Goal: Information Seeking & Learning: Learn about a topic

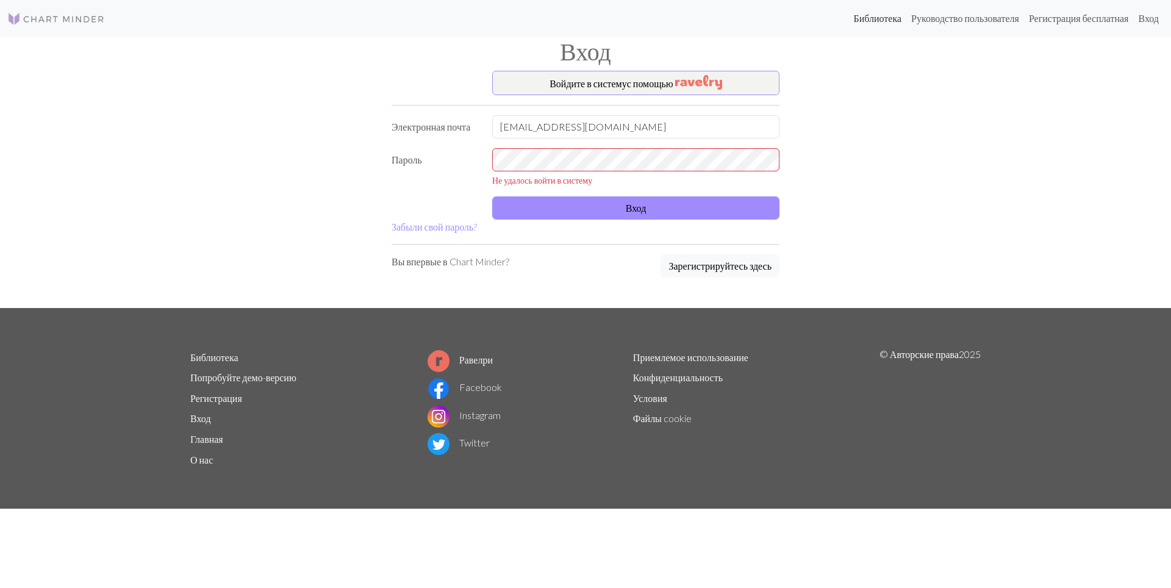
click at [864, 23] on ya-tr-span "Библиотека" at bounding box center [877, 18] width 48 height 12
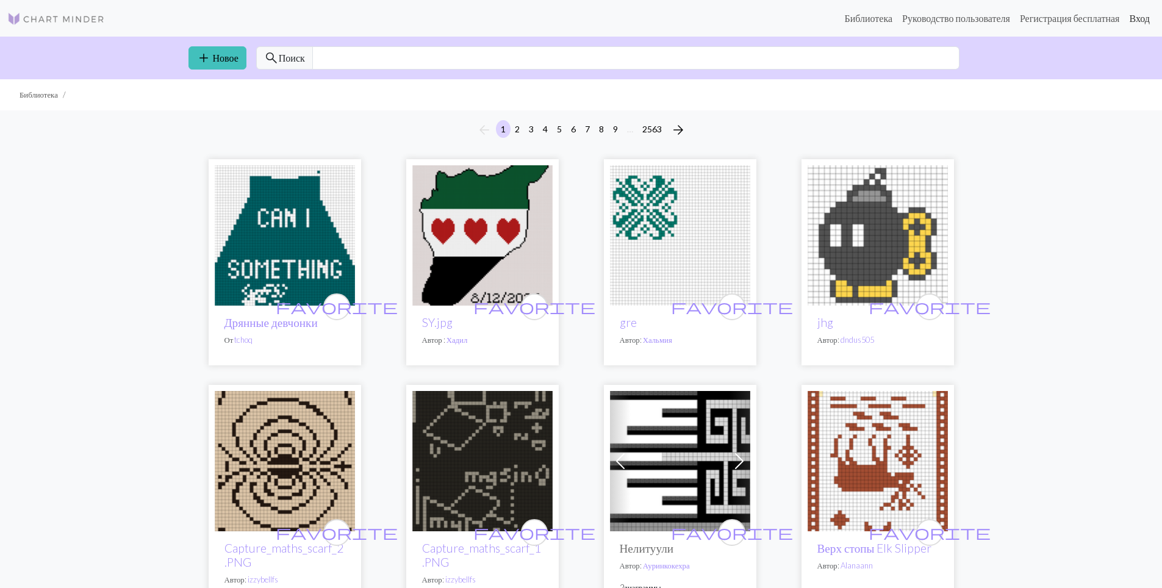
click at [1135, 17] on ya-tr-span "Вход" at bounding box center [1139, 18] width 21 height 12
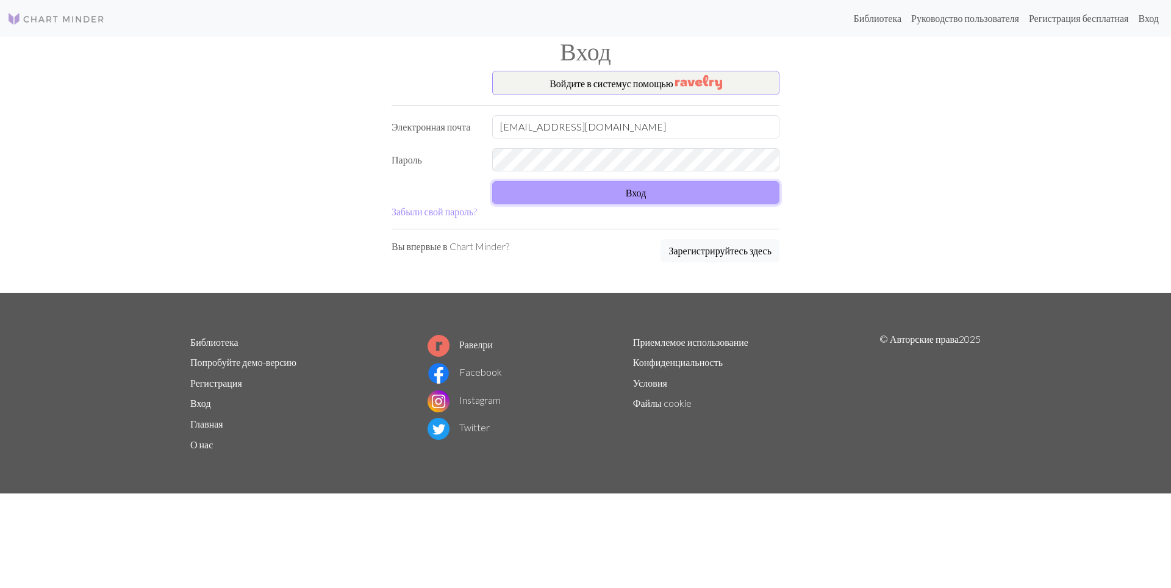
click at [647, 190] on button "Вход" at bounding box center [635, 192] width 287 height 23
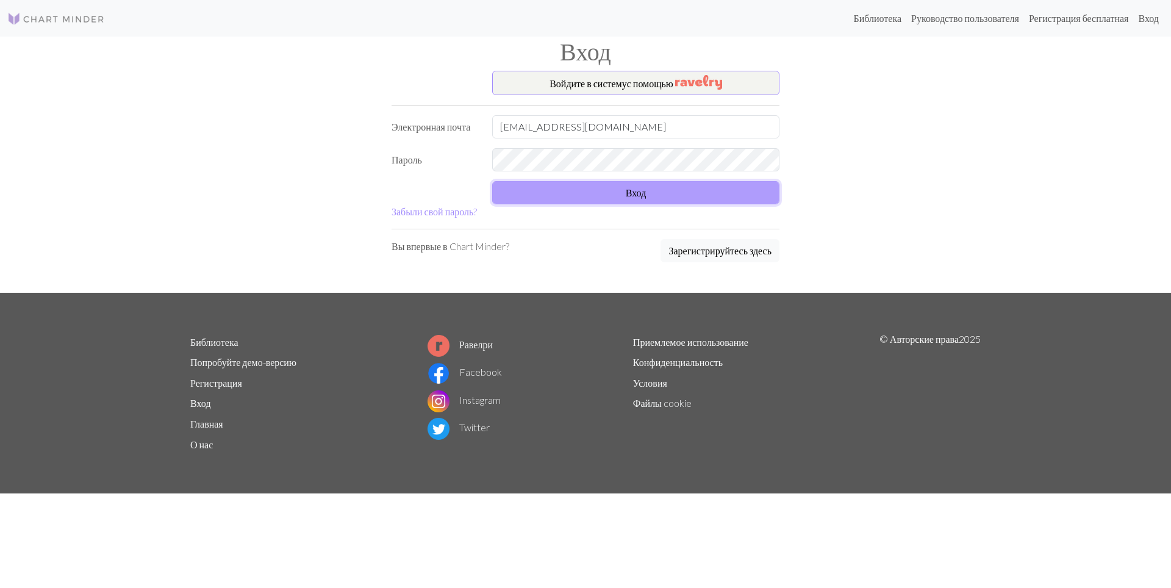
click at [647, 190] on button "Вход" at bounding box center [635, 192] width 287 height 23
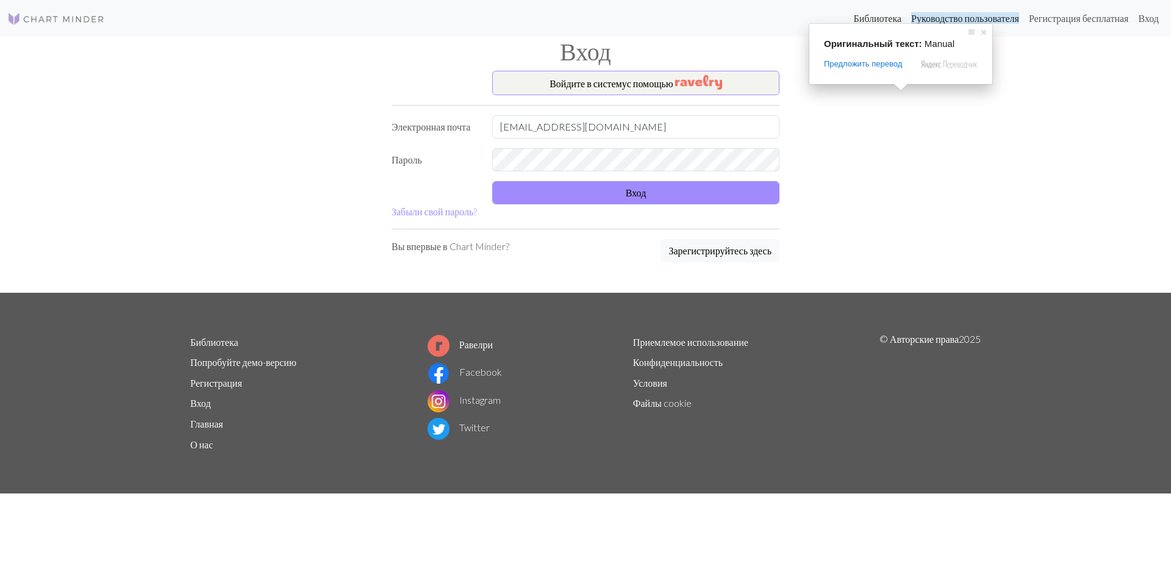
click at [853, 20] on ya-tr-span "Библиотека" at bounding box center [877, 18] width 48 height 12
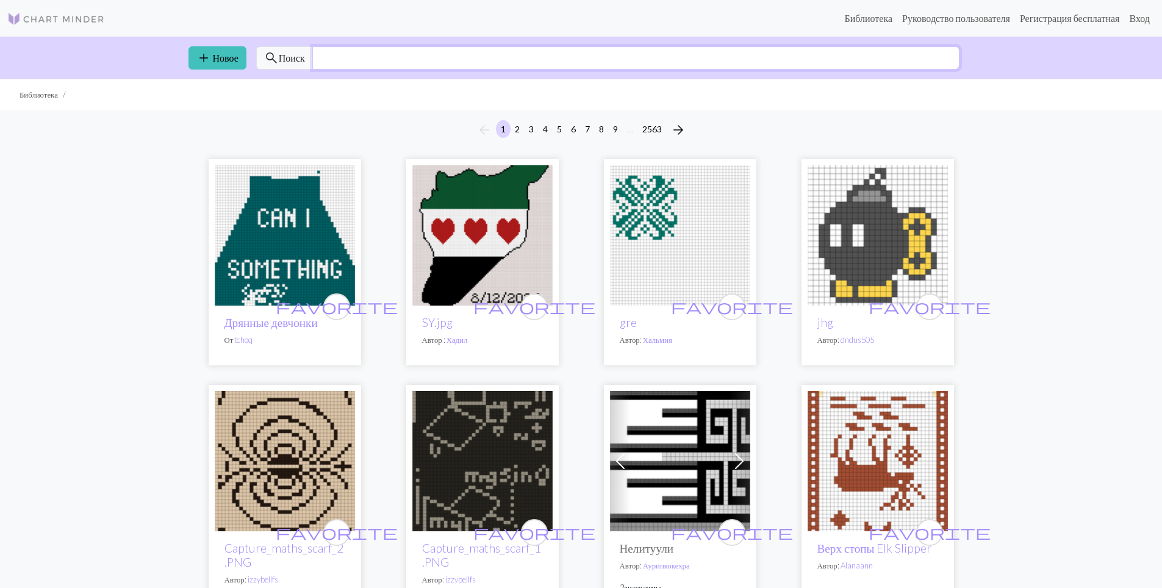
click at [457, 60] on input "text" at bounding box center [635, 57] width 647 height 23
type input "цветок"
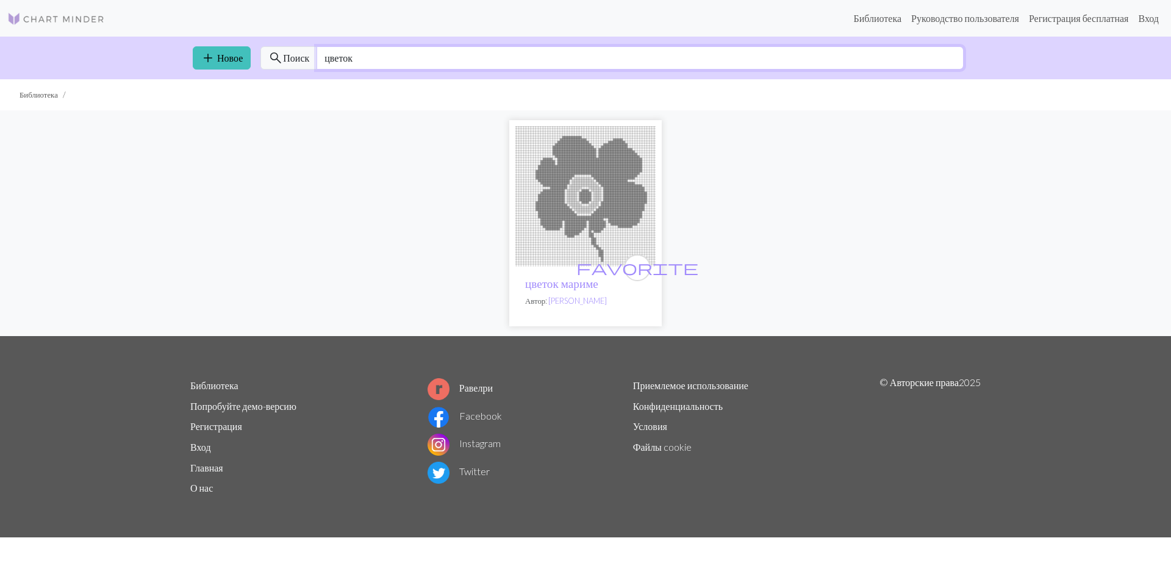
drag, startPoint x: 379, startPoint y: 62, endPoint x: 295, endPoint y: 62, distance: 84.8
click at [295, 62] on div "search Поиск цветок" at bounding box center [611, 57] width 703 height 23
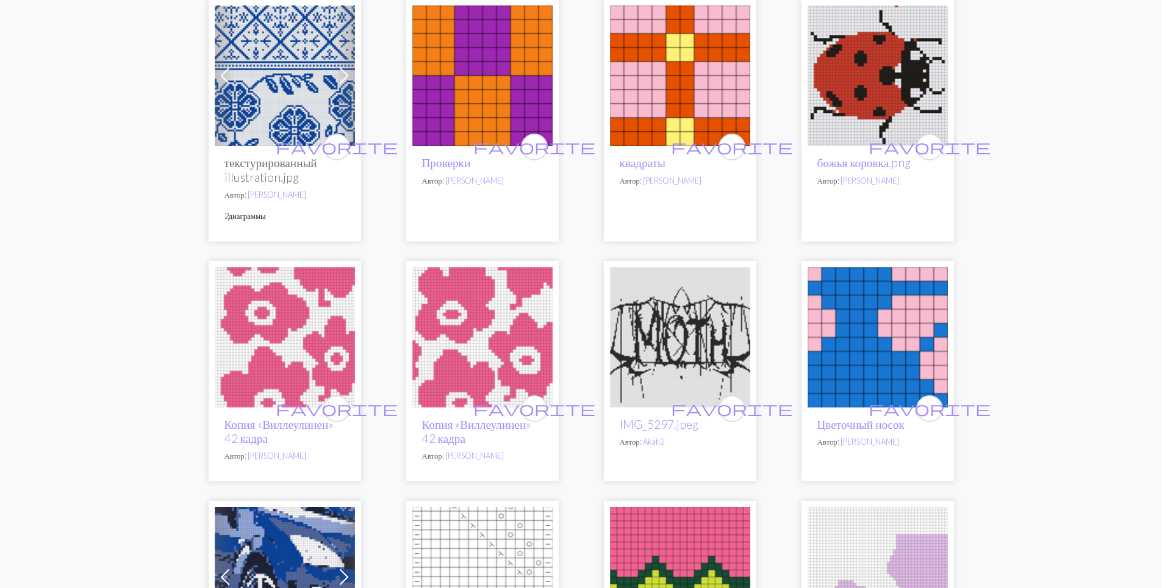
scroll to position [1220, 0]
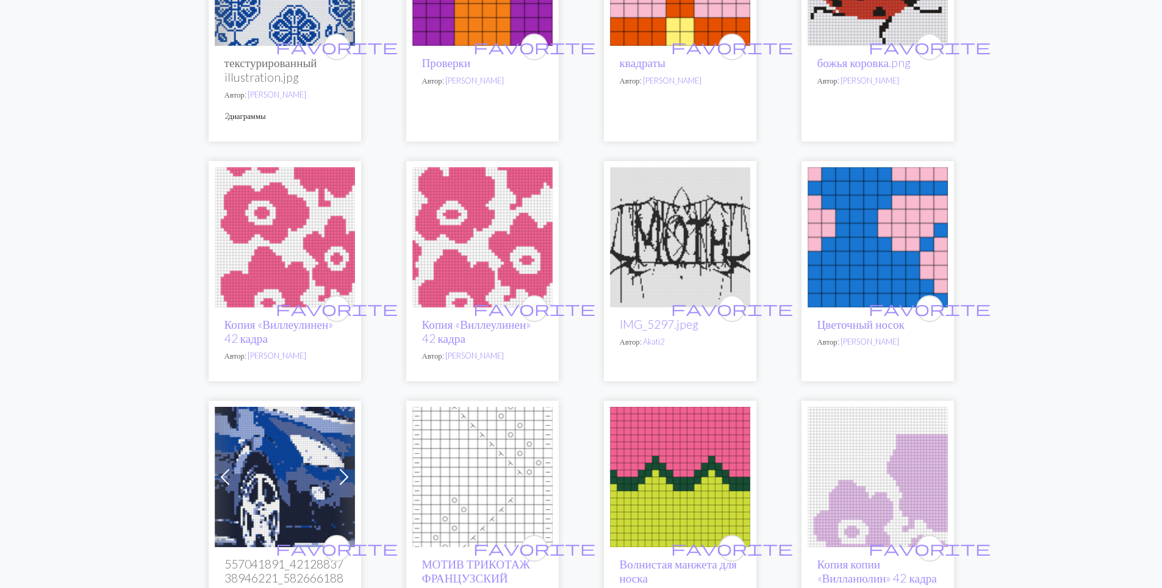
click at [536, 217] on img at bounding box center [482, 237] width 140 height 140
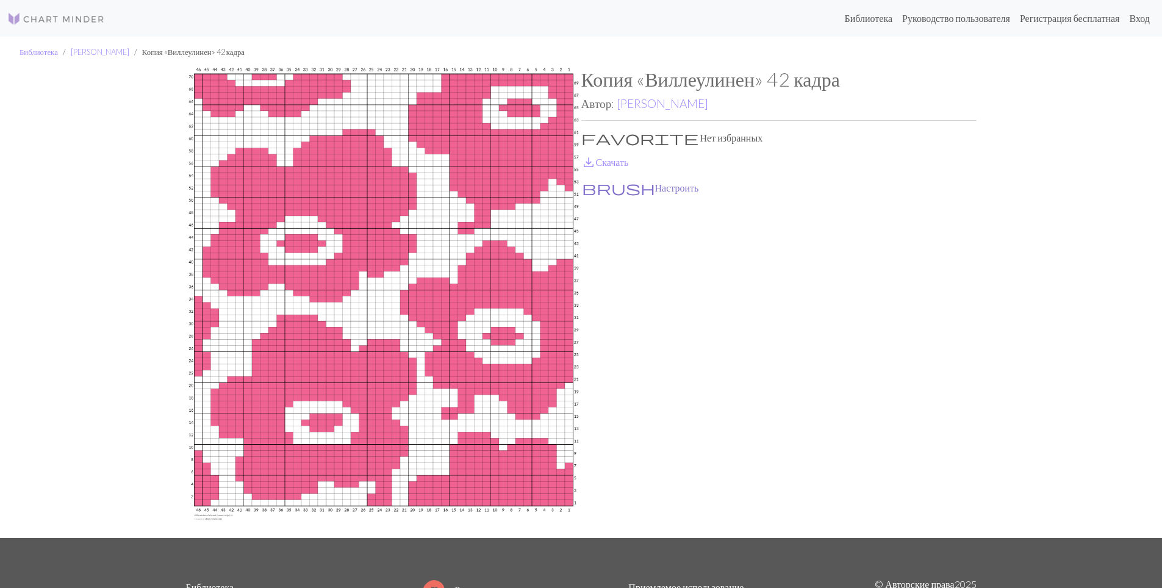
click at [622, 184] on body "This website uses cookies to ensure you get the best experience on our website.…" at bounding box center [581, 294] width 1162 height 588
click at [655, 190] on ya-tr-span "Настроить" at bounding box center [677, 188] width 44 height 12
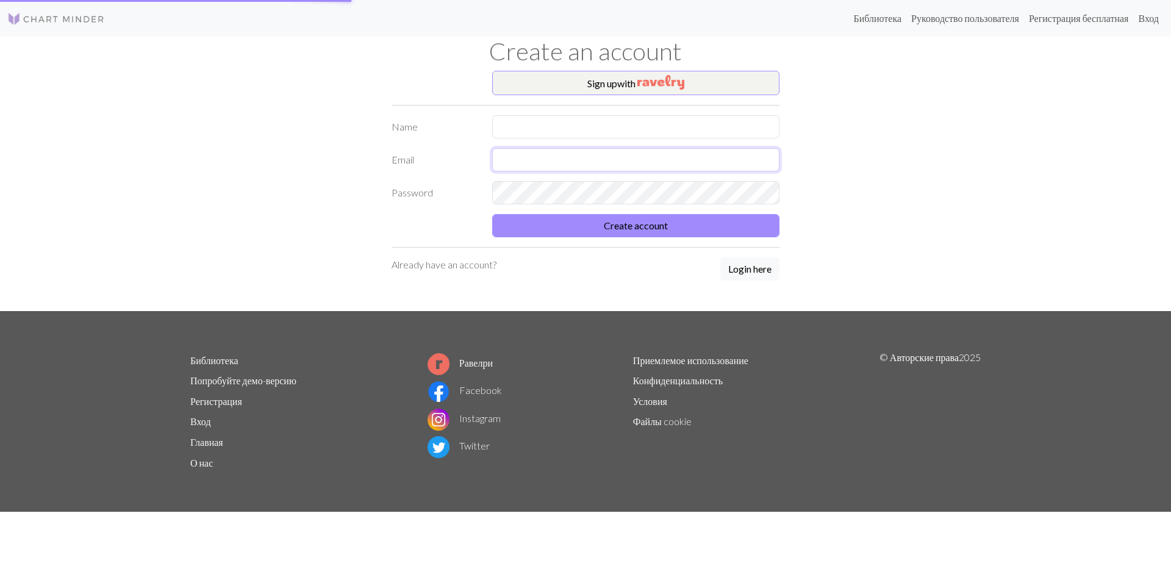
type input "[EMAIL_ADDRESS][DOMAIN_NAME]"
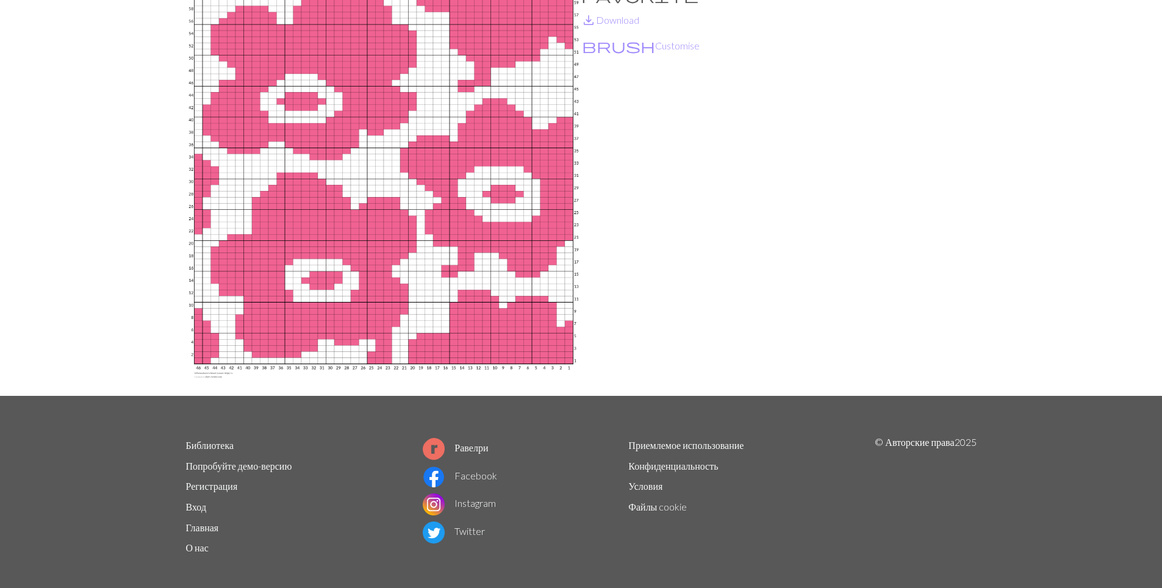
scroll to position [151, 0]
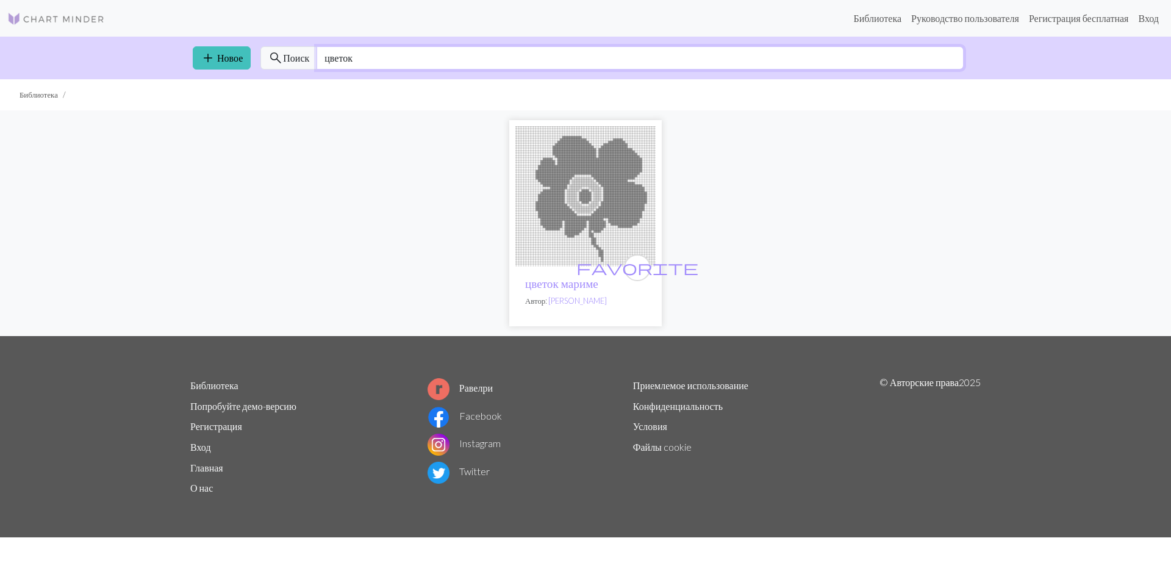
drag, startPoint x: 708, startPoint y: 64, endPoint x: 218, endPoint y: 30, distance: 491.0
click at [241, 34] on div "Библиотека Руководство пользователя Регистрация бесплатная Вход add Новое searc…" at bounding box center [585, 294] width 1171 height 588
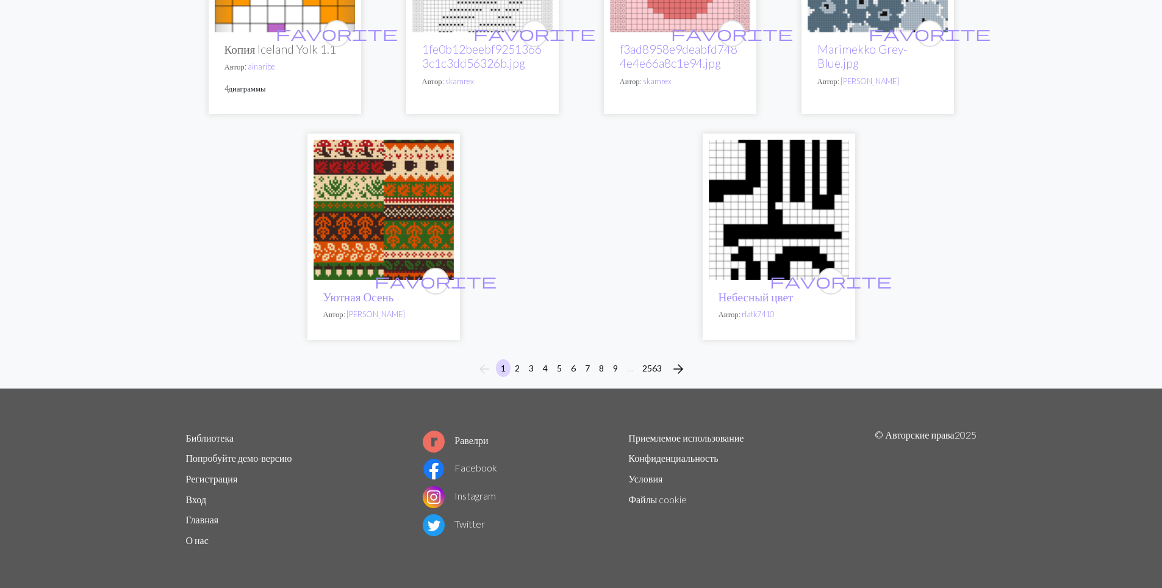
scroll to position [3148, 0]
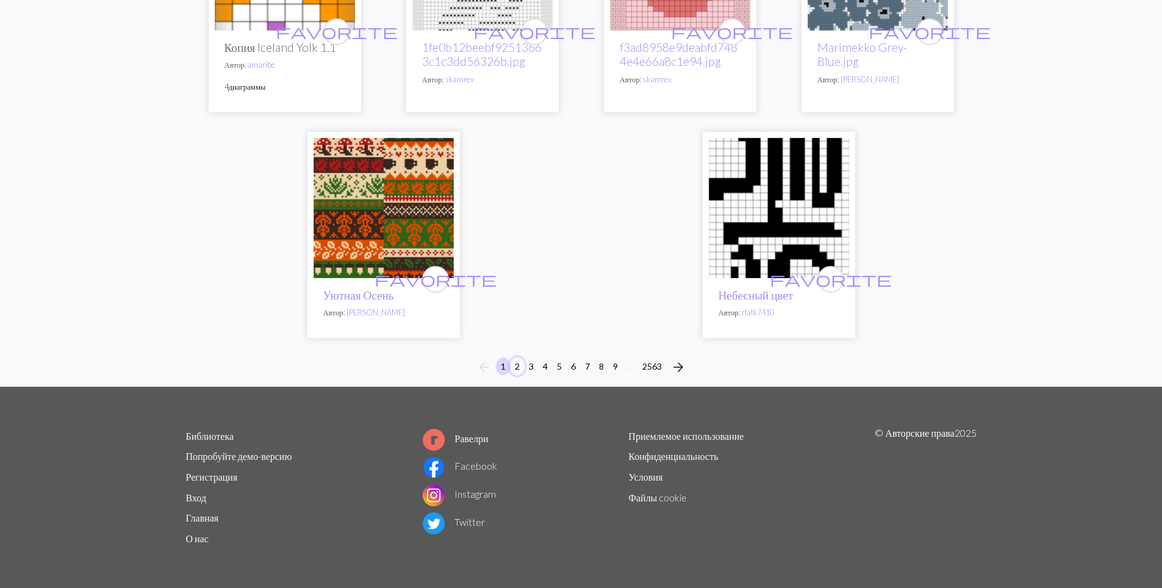
click at [520, 365] on button "2" at bounding box center [517, 366] width 15 height 18
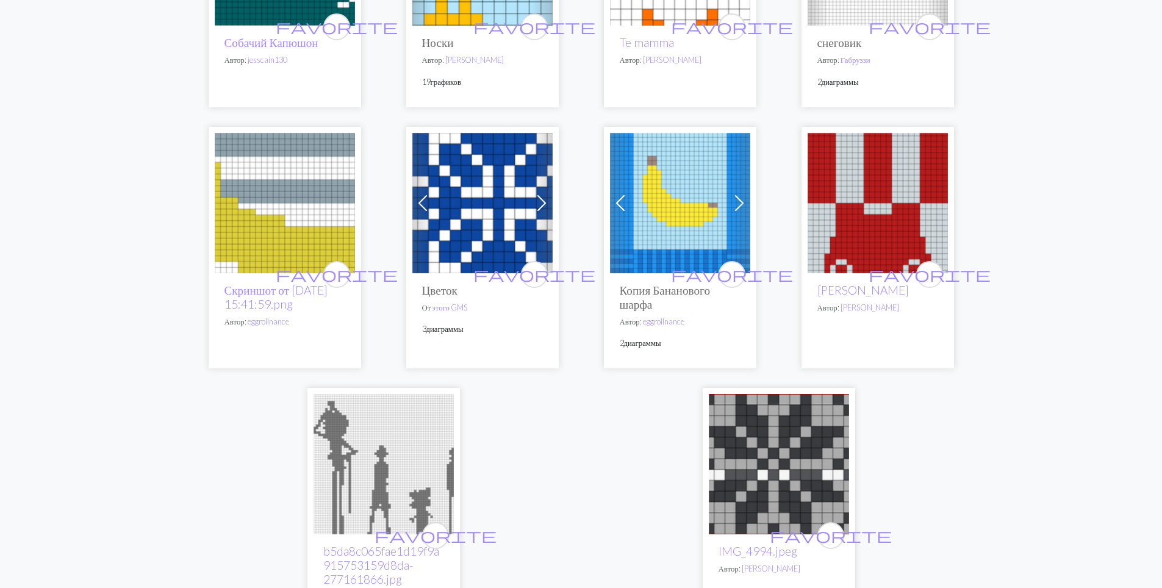
scroll to position [3050, 0]
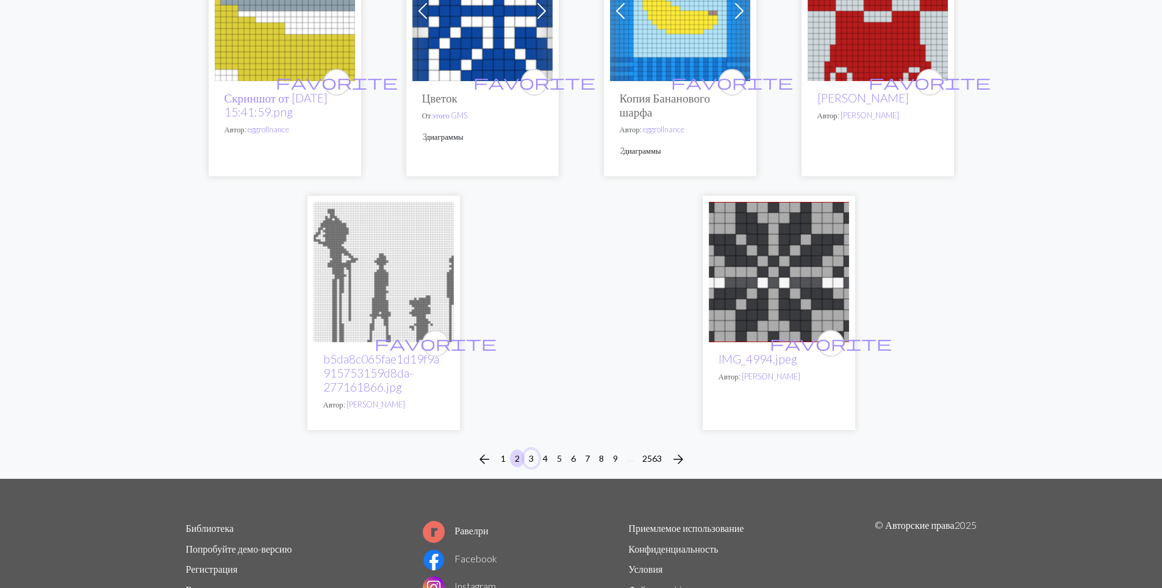
click at [532, 450] on button "3" at bounding box center [531, 459] width 15 height 18
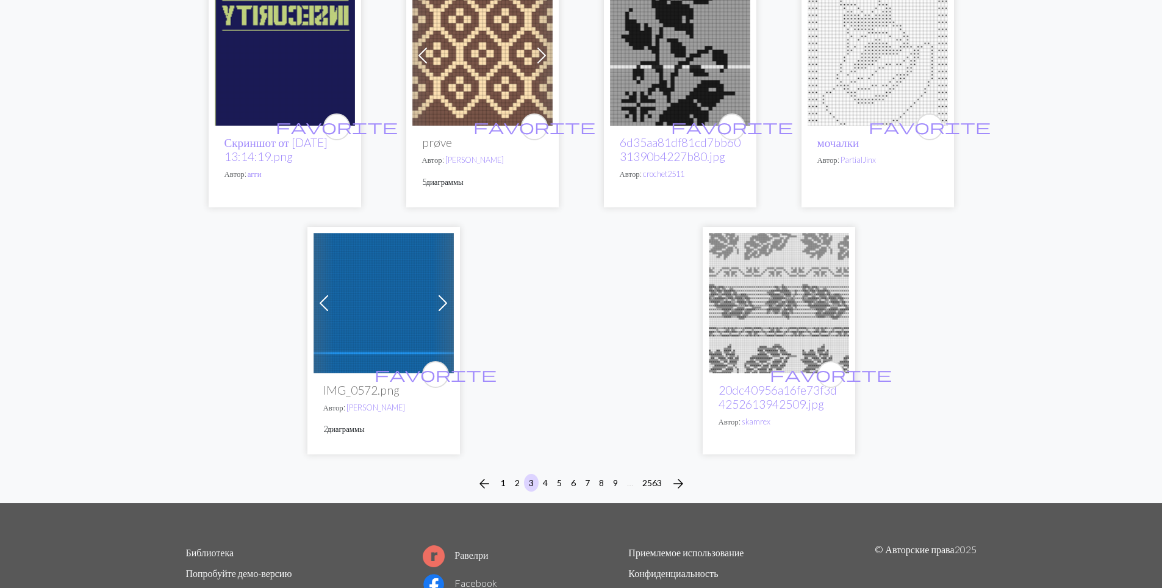
scroll to position [3152, 0]
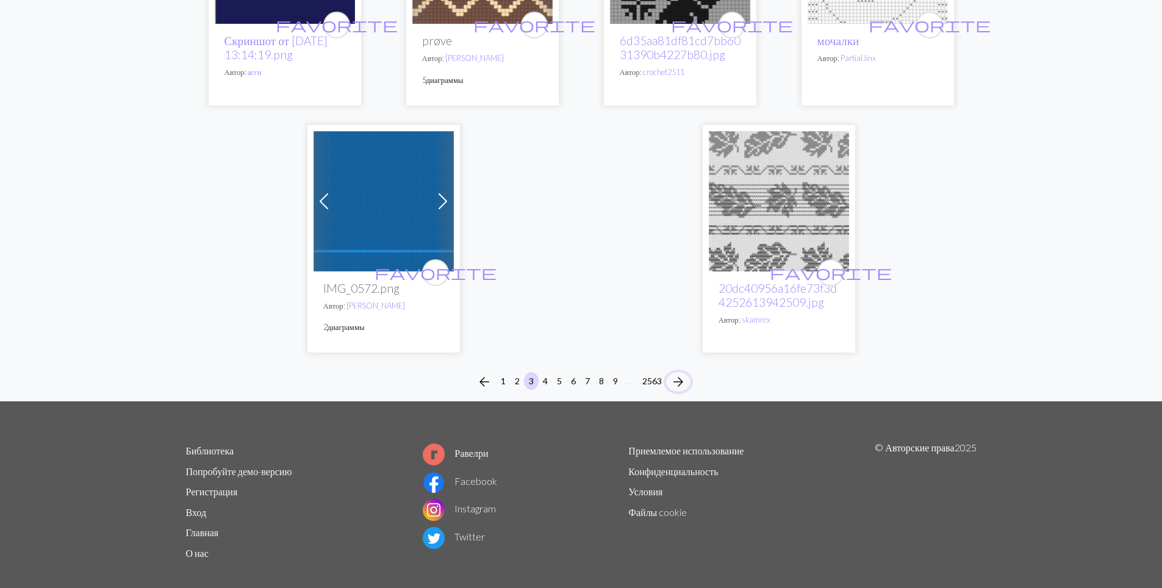
click at [678, 390] on span "arrow_forward" at bounding box center [678, 381] width 15 height 17
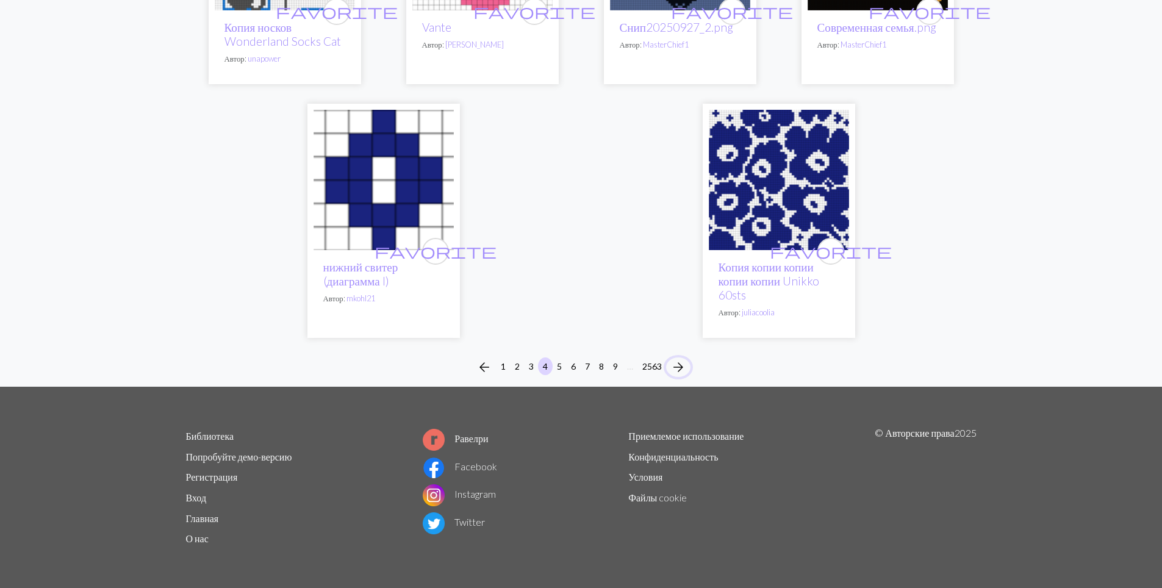
scroll to position [3195, 0]
click at [682, 373] on span "arrow_forward" at bounding box center [678, 367] width 15 height 17
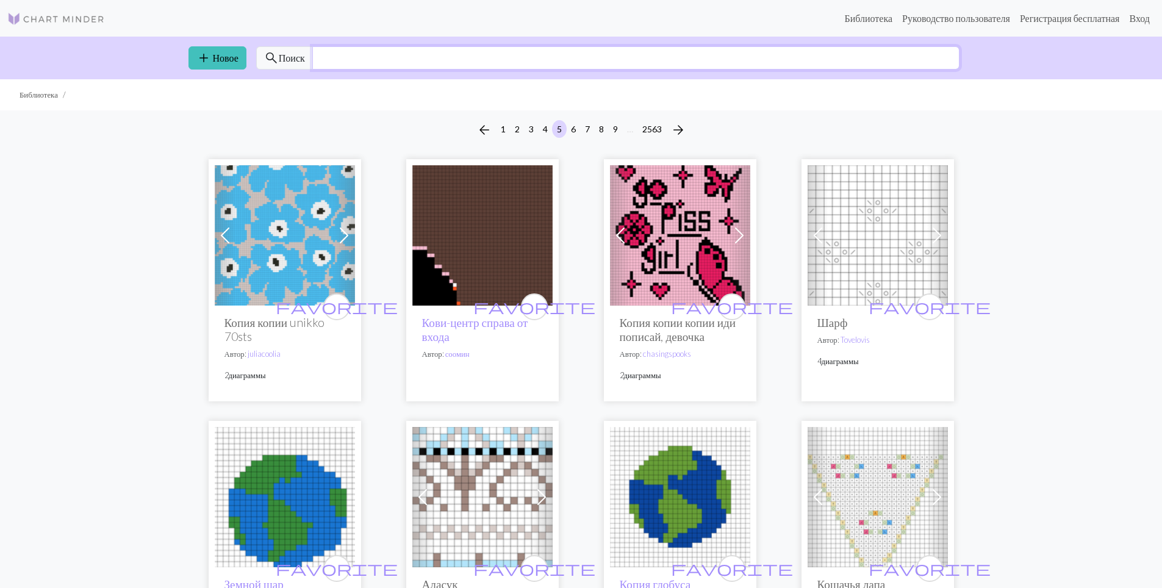
click at [364, 48] on input "text" at bounding box center [635, 57] width 647 height 23
type input "подушка"
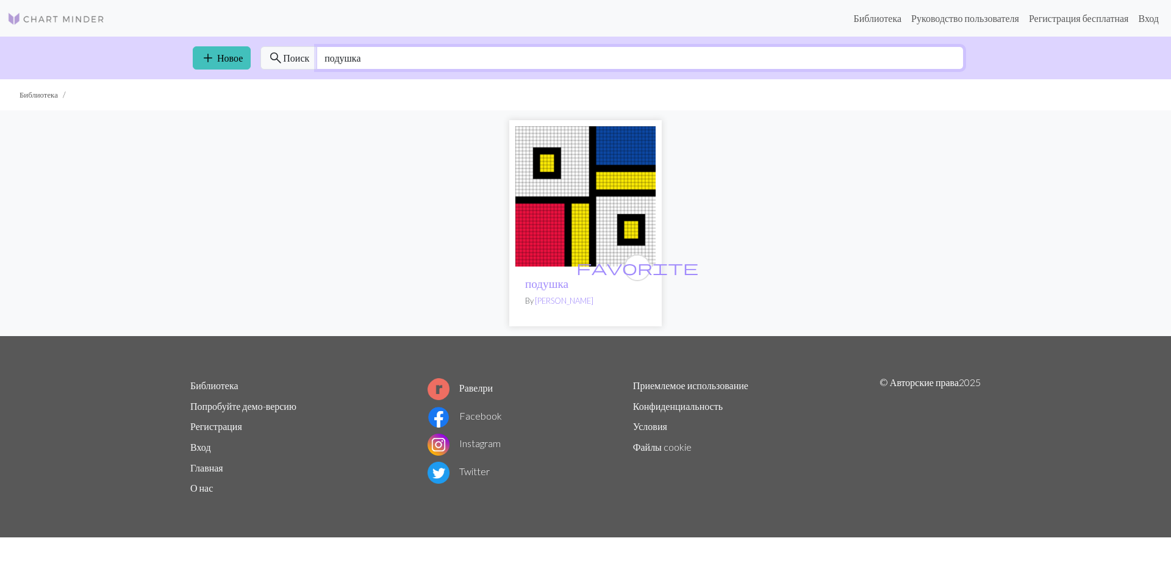
drag, startPoint x: 416, startPoint y: 63, endPoint x: 224, endPoint y: 43, distance: 193.1
click at [202, 43] on div "add Новое search Поиск подушка" at bounding box center [585, 58] width 805 height 43
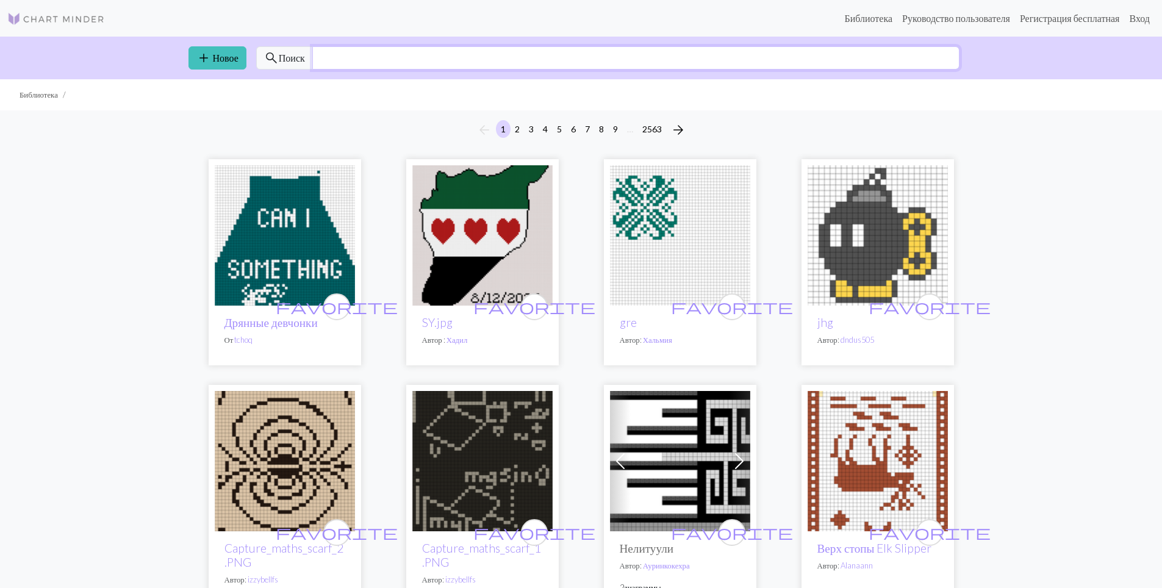
click at [461, 67] on input "text" at bounding box center [635, 57] width 647 height 23
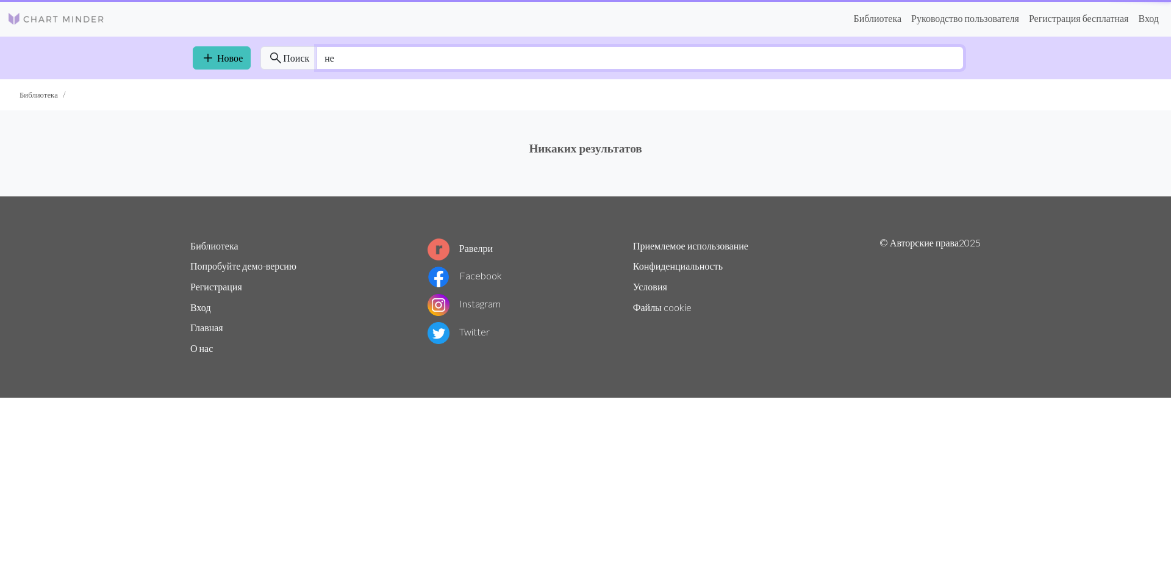
type input "н"
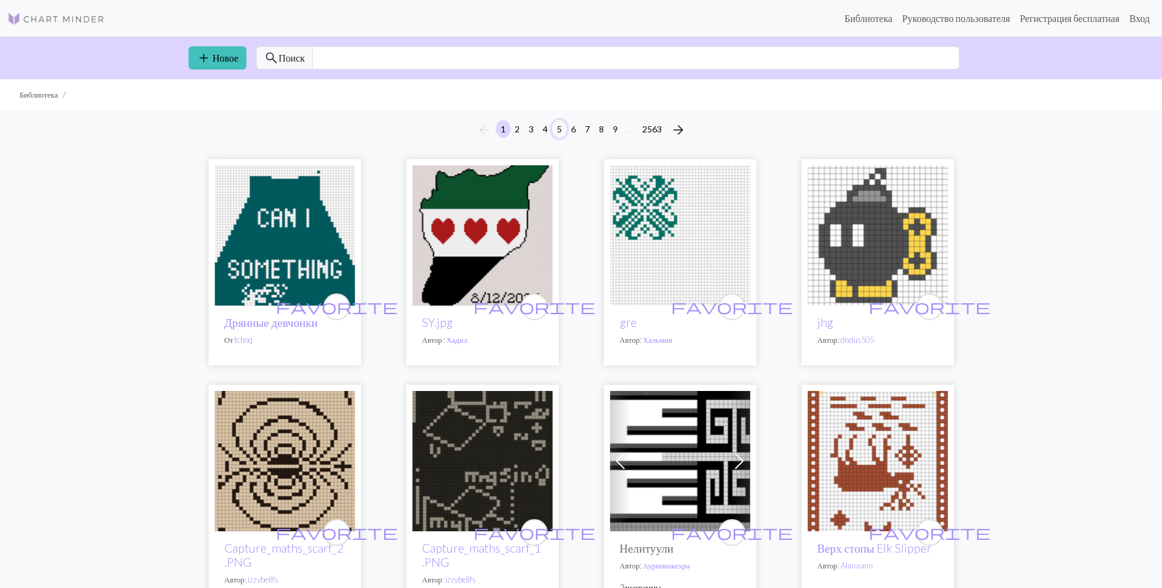
click at [560, 133] on button "5" at bounding box center [559, 129] width 15 height 18
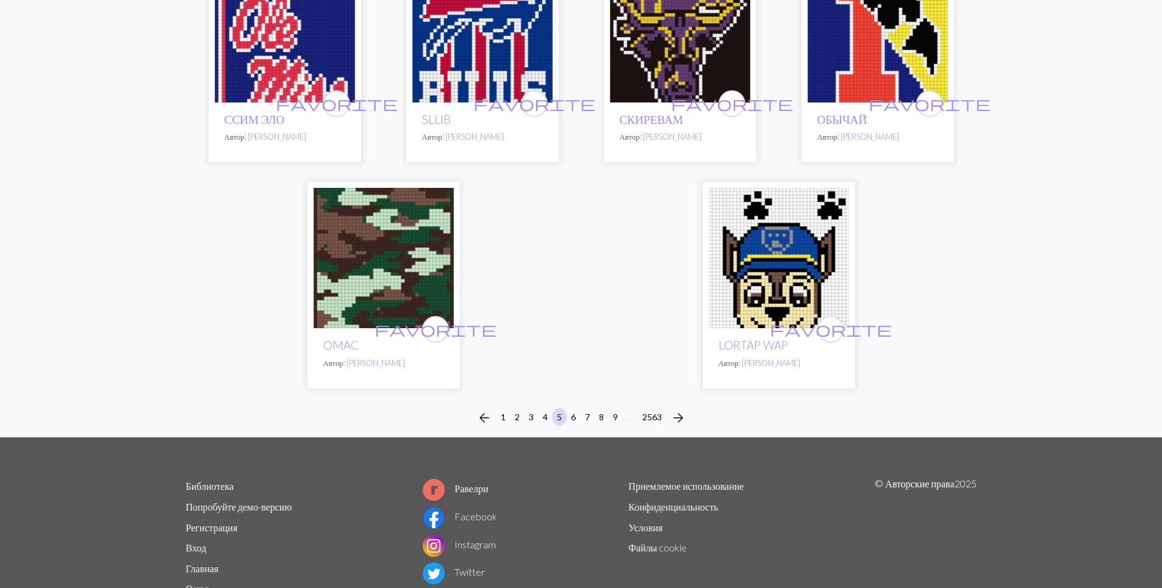
scroll to position [3064, 0]
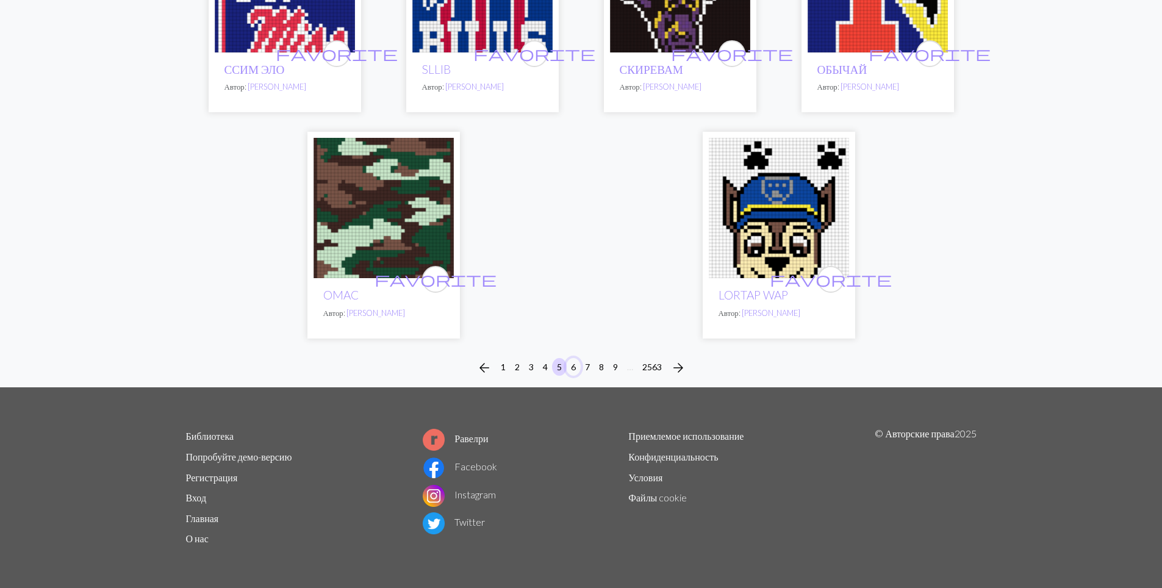
click at [567, 368] on button "6" at bounding box center [573, 367] width 15 height 18
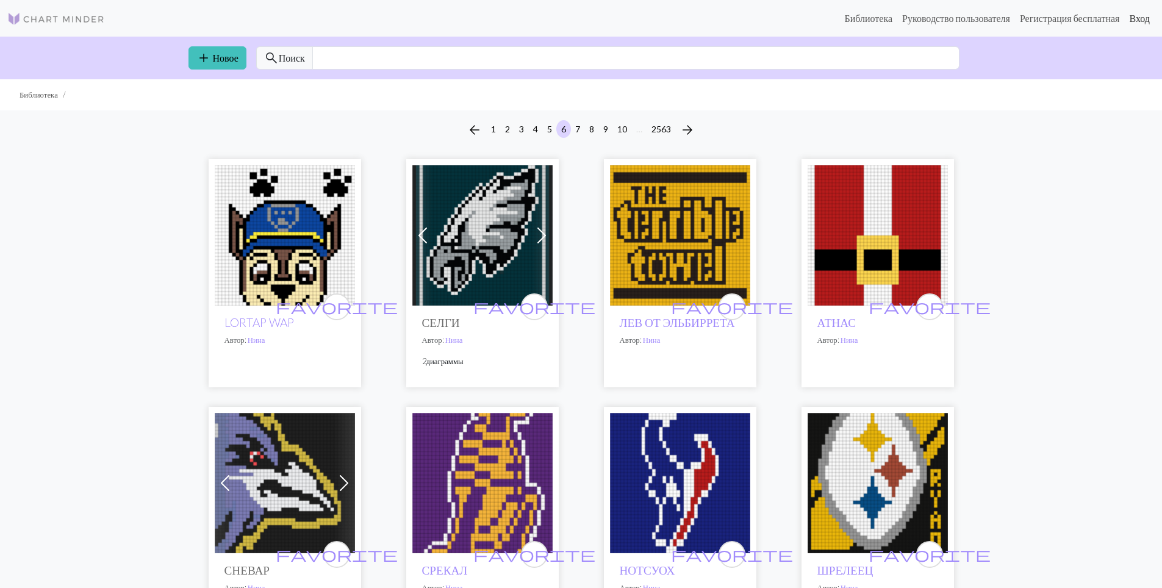
click at [1134, 21] on ya-tr-span "Вход" at bounding box center [1139, 18] width 21 height 12
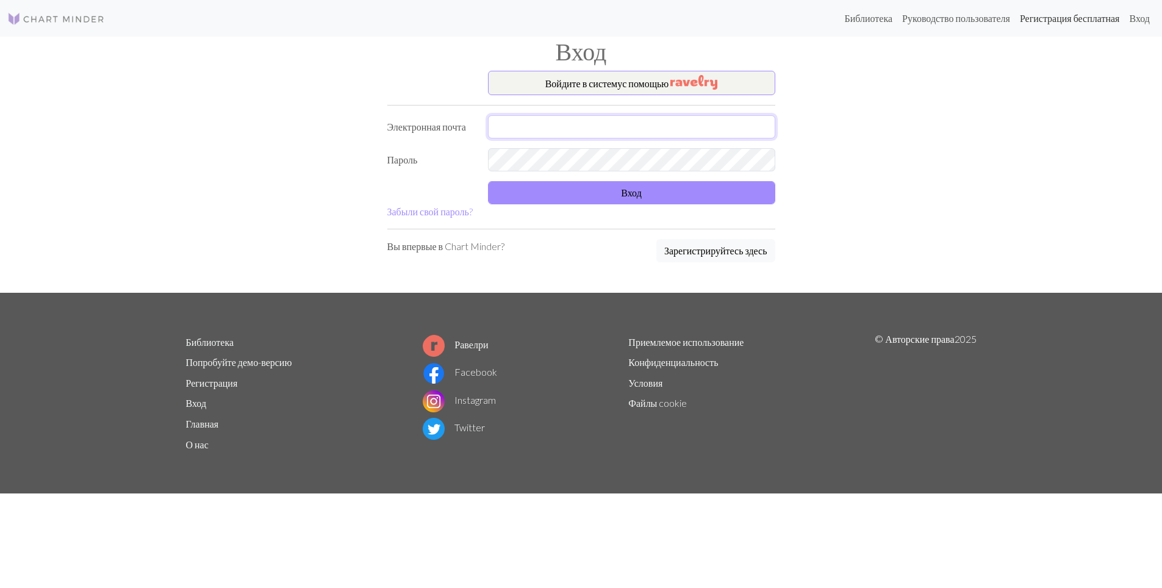
type input "[EMAIL_ADDRESS][DOMAIN_NAME]"
click at [614, 186] on button "Вход" at bounding box center [631, 192] width 287 height 23
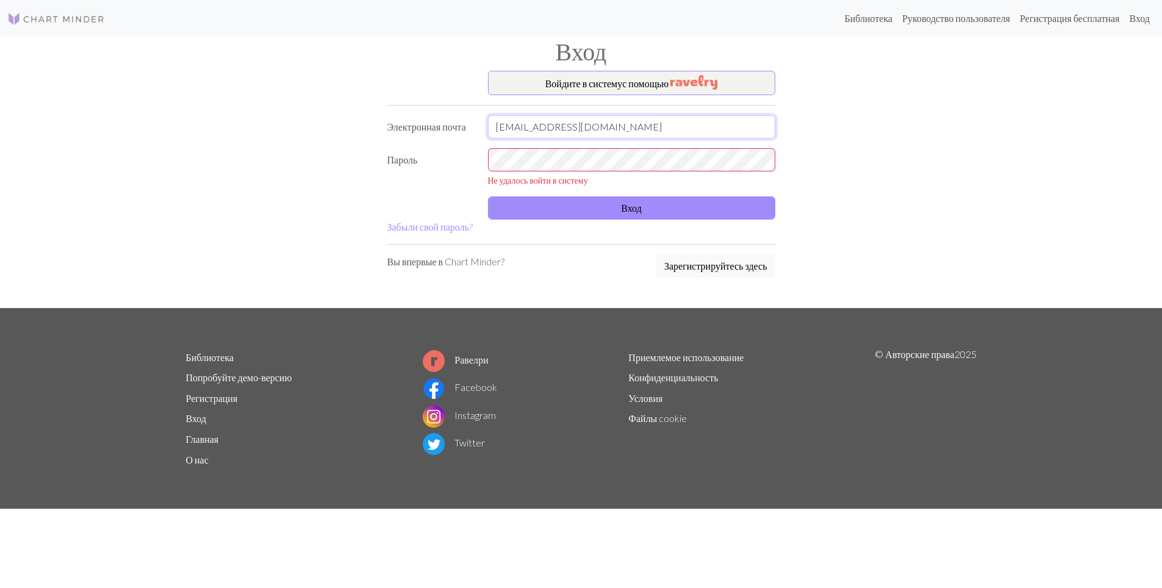
drag, startPoint x: 608, startPoint y: 133, endPoint x: 410, endPoint y: 113, distance: 198.7
click at [411, 115] on div "Электронная почта [EMAIL_ADDRESS][DOMAIN_NAME]" at bounding box center [581, 126] width 403 height 23
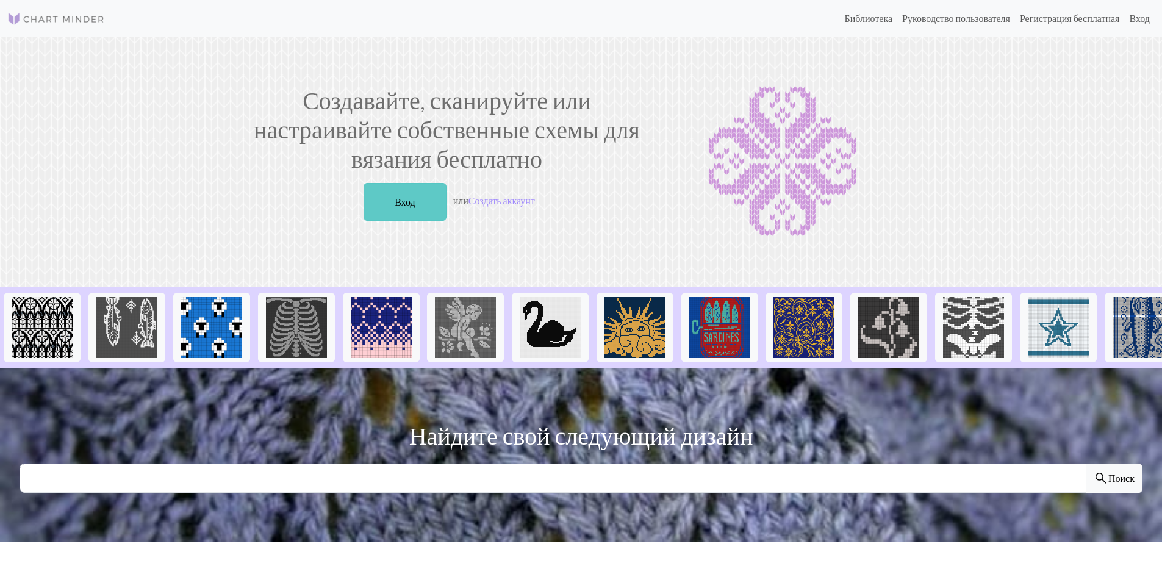
click at [410, 199] on ya-tr-span "Вход" at bounding box center [405, 202] width 21 height 12
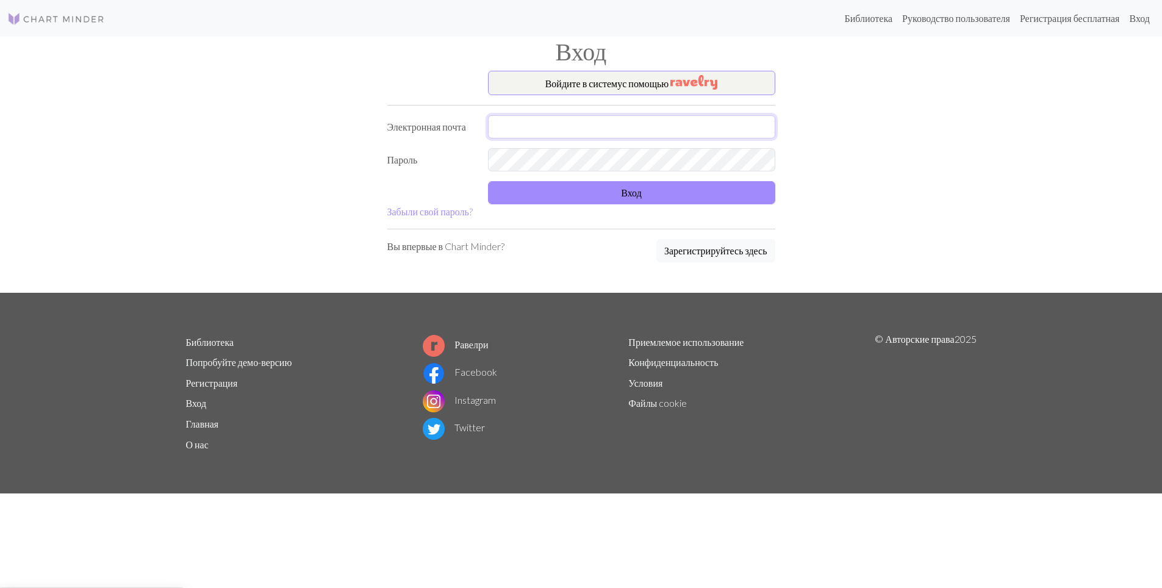
type input "[EMAIL_ADDRESS][DOMAIN_NAME]"
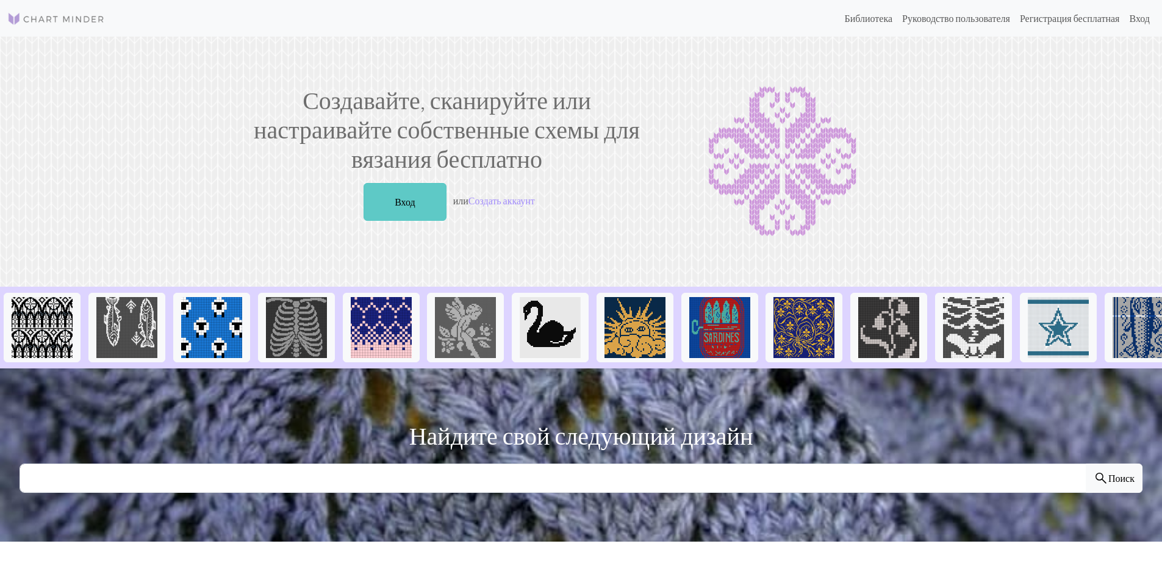
click at [407, 201] on link "Вход" at bounding box center [405, 202] width 83 height 38
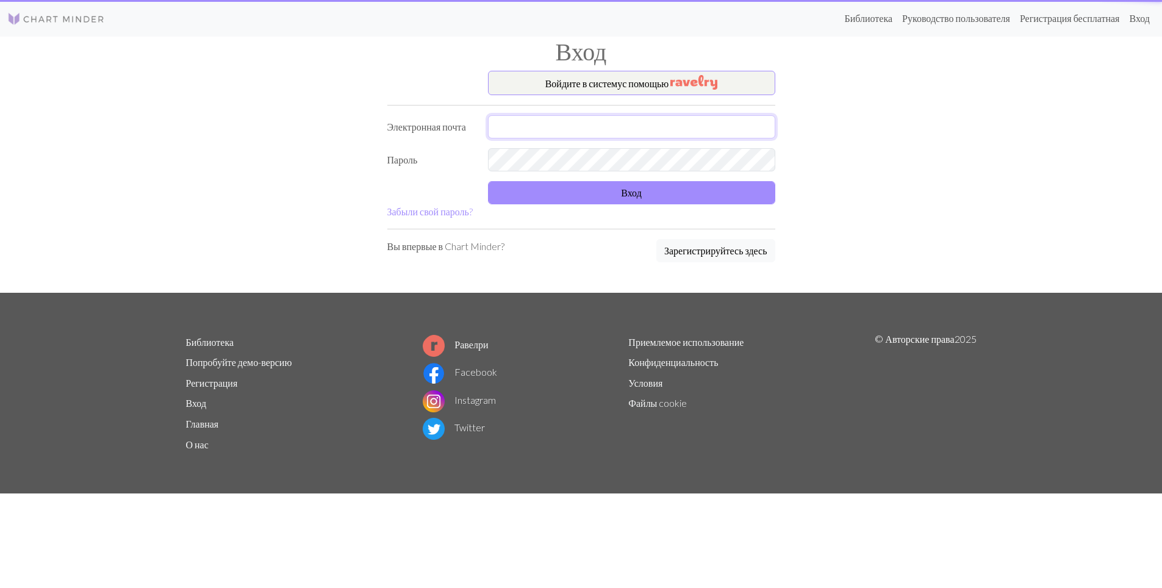
type input "[EMAIL_ADDRESS][DOMAIN_NAME]"
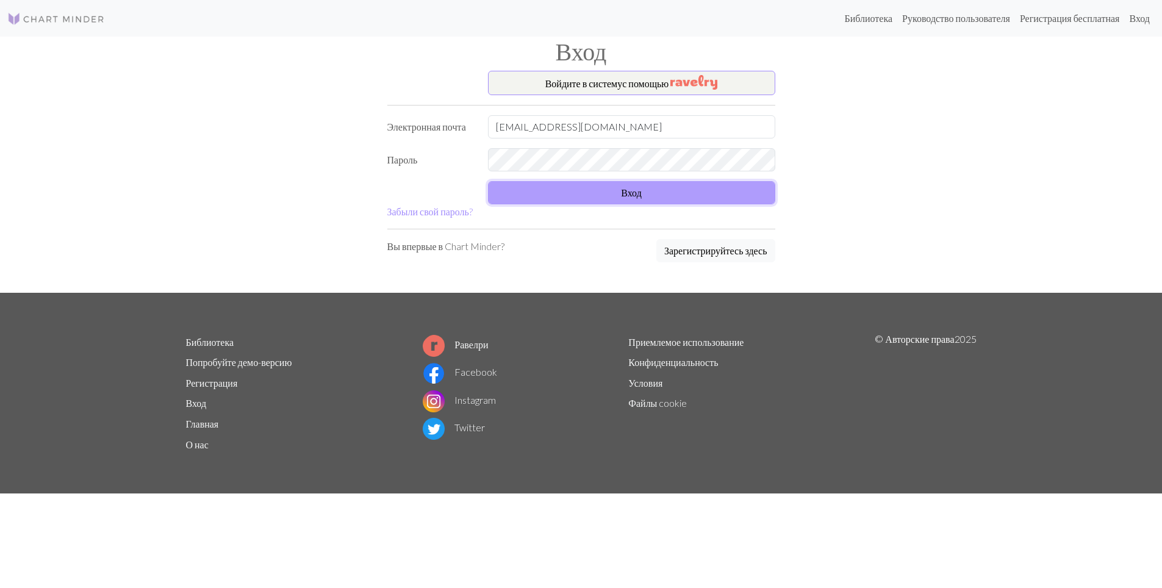
click at [608, 191] on button "Вход" at bounding box center [631, 192] width 287 height 23
drag, startPoint x: 607, startPoint y: 131, endPoint x: 358, endPoint y: 110, distance: 249.8
click at [378, 112] on div "Войдите в систему с помощью Электронная почта nellyfake@outlook.com Пароль Вход…" at bounding box center [581, 182] width 805 height 222
